Goal: Information Seeking & Learning: Learn about a topic

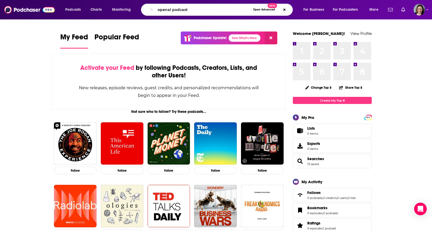
type input "openai podcast"
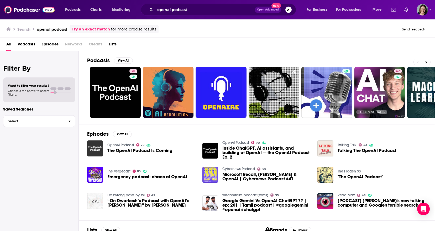
click at [95, 149] on img "The OpenAI Podcast Is Coming" at bounding box center [95, 149] width 16 height 16
click at [215, 151] on img "Inside ChatGPT, AI assistants, and building at OpenAI — the OpenAI Podcast Ep. 2" at bounding box center [211, 151] width 16 height 16
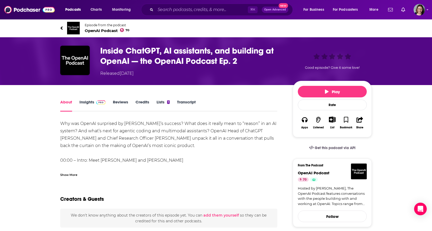
click at [89, 104] on link "Insights" at bounding box center [92, 106] width 26 height 12
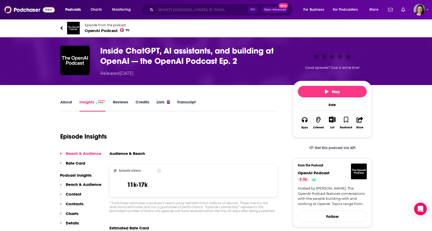
click at [169, 6] on input "Search podcasts, credits, & more..." at bounding box center [201, 10] width 92 height 8
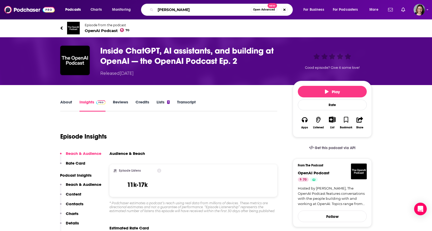
type input "[PERSON_NAME]"
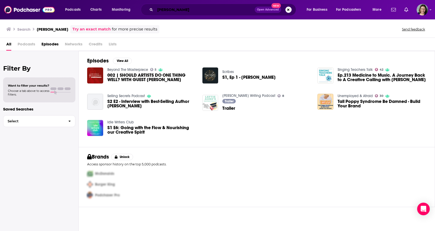
click at [237, 6] on input "[PERSON_NAME]" at bounding box center [205, 10] width 100 height 8
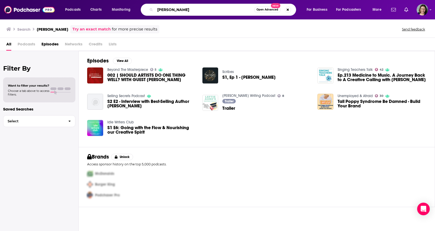
click at [237, 6] on input "[PERSON_NAME]" at bounding box center [204, 10] width 99 height 8
drag, startPoint x: 237, startPoint y: 6, endPoint x: 162, endPoint y: 6, distance: 74.9
click at [162, 6] on input "[PERSON_NAME]" at bounding box center [204, 10] width 99 height 8
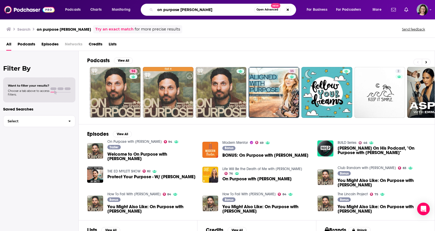
click at [209, 10] on input "on purpose [PERSON_NAME]" at bounding box center [204, 10] width 99 height 8
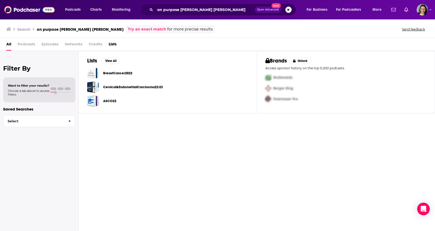
click at [48, 45] on span "Episodes" at bounding box center [50, 45] width 17 height 11
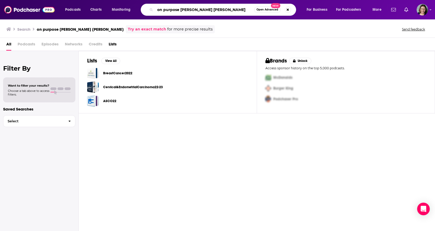
click at [214, 9] on input "on purpose [PERSON_NAME] [PERSON_NAME]" at bounding box center [204, 10] width 99 height 8
type input "on purpose [PERSON_NAME]"
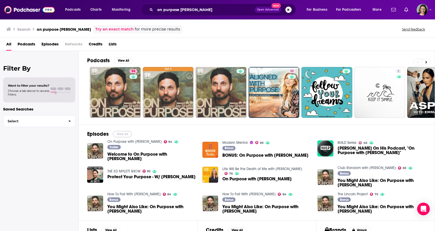
click at [117, 134] on button "View All" at bounding box center [122, 134] width 19 height 6
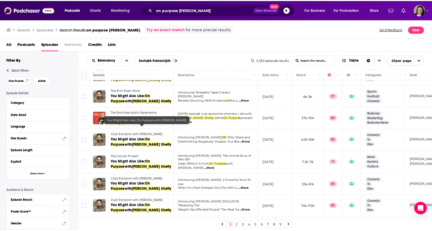
scroll to position [287, 0]
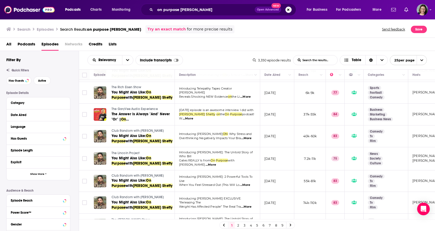
click at [32, 45] on span "Podcasts" at bounding box center [27, 45] width 18 height 11
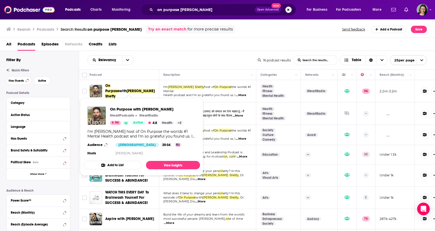
click at [114, 89] on span "Purpose" at bounding box center [112, 91] width 14 height 4
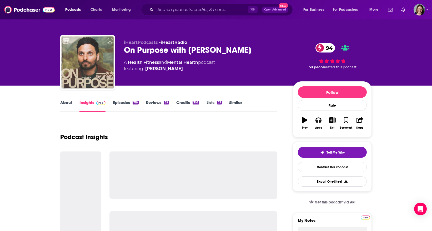
click at [120, 104] on link "Episodes 718" at bounding box center [126, 106] width 26 height 12
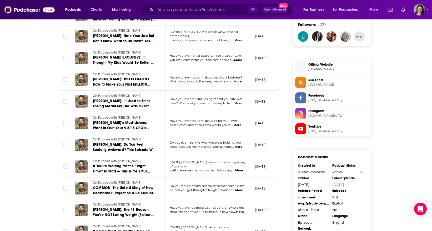
scroll to position [433, 0]
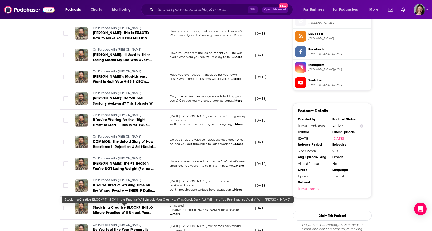
click at [112, 206] on span "Stuck in a Creative BLOCK? THIS X-Minute Practice Will Unlock Your Creativity (…" at bounding box center [123, 218] width 61 height 25
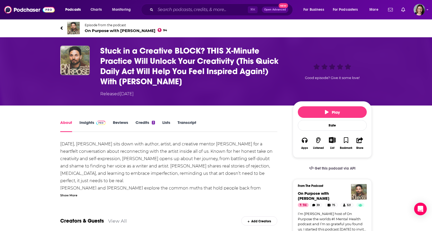
click at [91, 127] on link "Insights" at bounding box center [92, 126] width 26 height 12
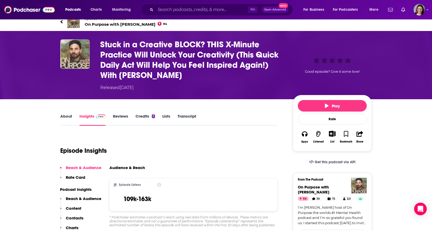
scroll to position [8, 0]
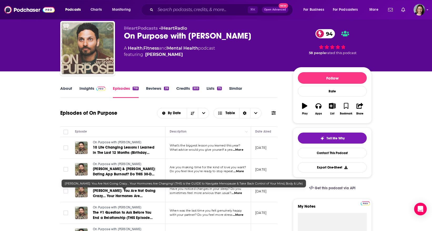
scroll to position [21, 0]
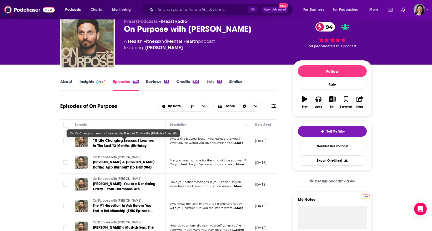
click at [134, 144] on span "10 Life Changing Lessons I Learned in The Last 12 Months (Birthday Special!)" at bounding box center [123, 146] width 61 height 15
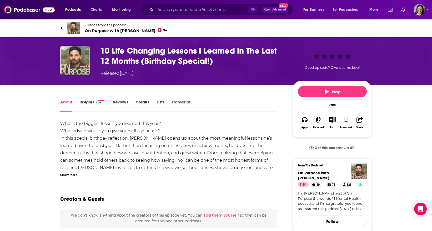
click at [89, 105] on link "Insights" at bounding box center [92, 106] width 26 height 12
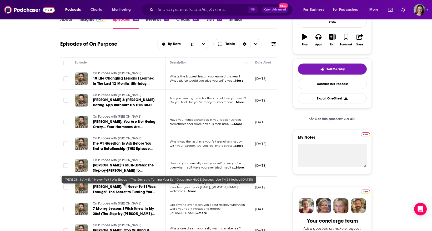
scroll to position [84, 0]
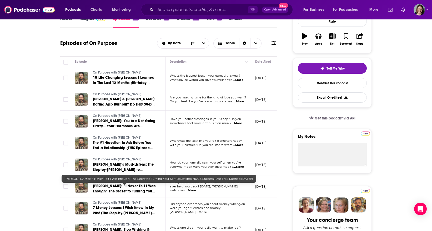
click at [141, 187] on span "[PERSON_NAME]: “I Never Felt I Was Enough” The Secret to Turning Your Self-Doub…" at bounding box center [124, 194] width 63 height 20
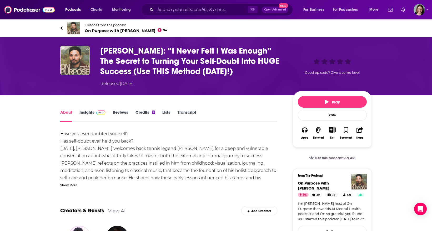
click at [95, 116] on link "Insights" at bounding box center [92, 116] width 26 height 12
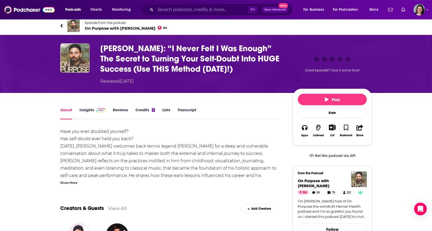
scroll to position [4, 0]
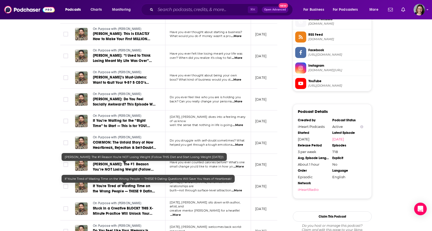
scroll to position [484, 0]
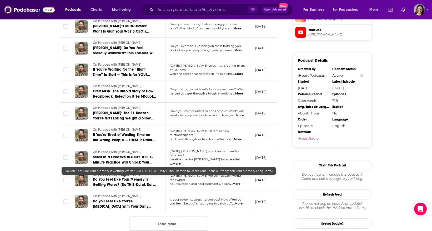
click at [144, 182] on link "Do You Feel Like Your Memory Is Getting Worse? (Do THIS Quick Daily Brain Exerc…" at bounding box center [124, 182] width 63 height 11
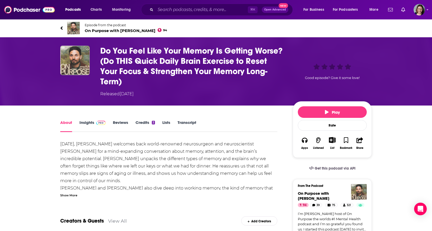
click at [89, 125] on link "Insights" at bounding box center [92, 126] width 26 height 12
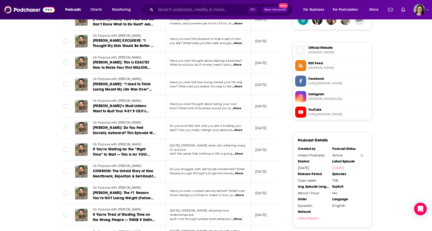
scroll to position [509, 0]
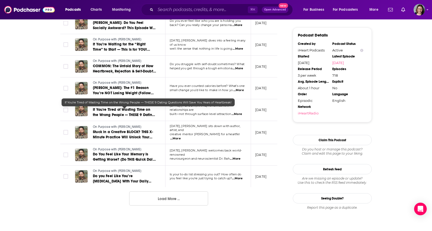
click at [121, 111] on span "⁠If You're Tired of Wasting Time on the Wrong People — THESE 9 Dating Questions…" at bounding box center [124, 117] width 62 height 20
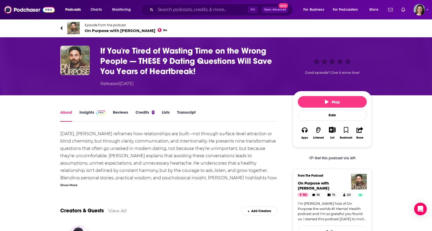
click at [84, 114] on link "Insights" at bounding box center [92, 116] width 26 height 12
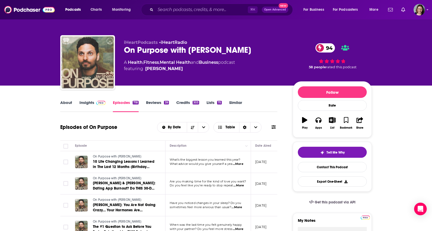
click at [83, 104] on link "Insights" at bounding box center [92, 106] width 26 height 12
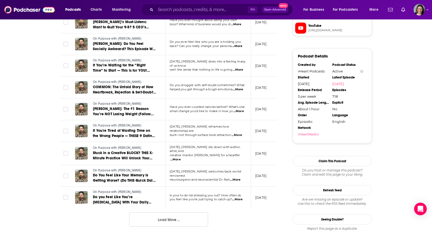
scroll to position [558, 0]
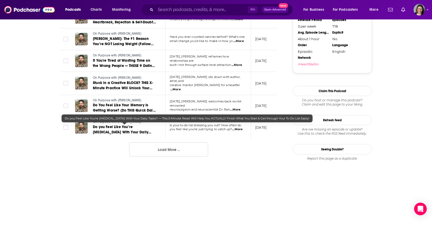
click at [127, 126] on span "Do you Feel Like You’re [MEDICAL_DATA] With Your Daily Tasks? — This 5-Minute R…" at bounding box center [123, 140] width 61 height 31
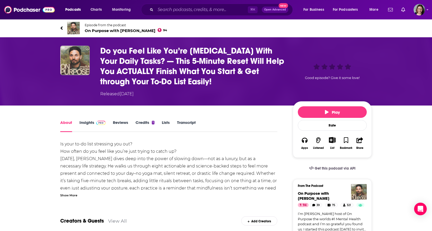
click at [91, 125] on link "Insights" at bounding box center [92, 126] width 26 height 12
